Goal: Task Accomplishment & Management: Manage account settings

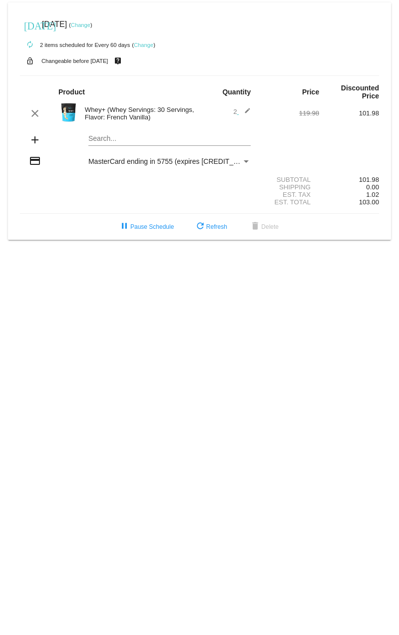
click at [90, 24] on link "Change" at bounding box center [80, 25] width 19 height 6
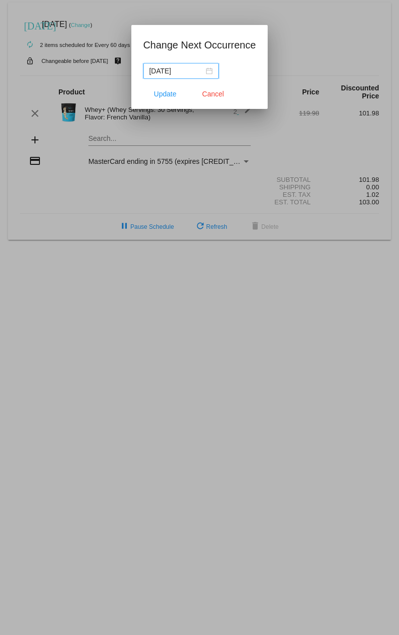
click at [209, 70] on div "2025-08-26" at bounding box center [180, 70] width 63 height 11
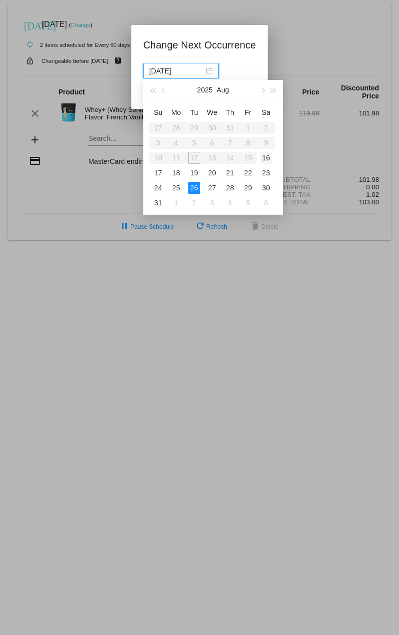
click at [264, 155] on div "16" at bounding box center [266, 158] width 12 height 12
type input "2025-08-16"
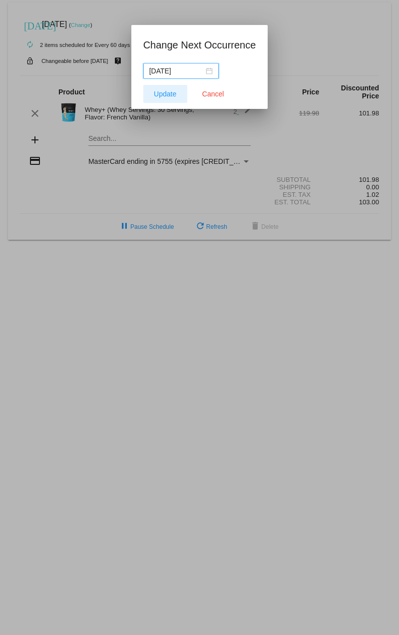
click at [162, 99] on button "Update" at bounding box center [165, 94] width 44 height 18
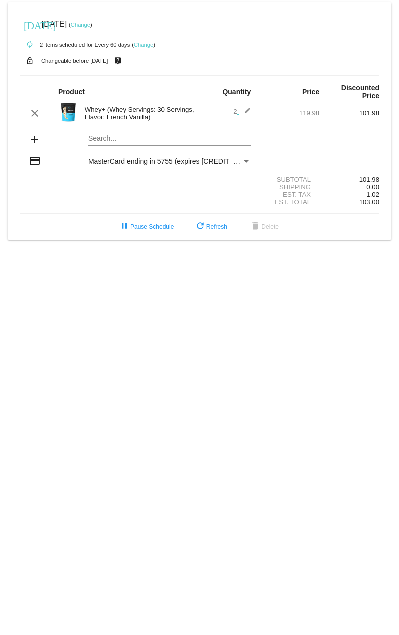
click at [162, 111] on span "Update" at bounding box center [165, 115] width 22 height 8
click at [203, 224] on mat-icon "refresh" at bounding box center [200, 227] width 12 height 12
